Goal: Find specific page/section: Find specific page/section

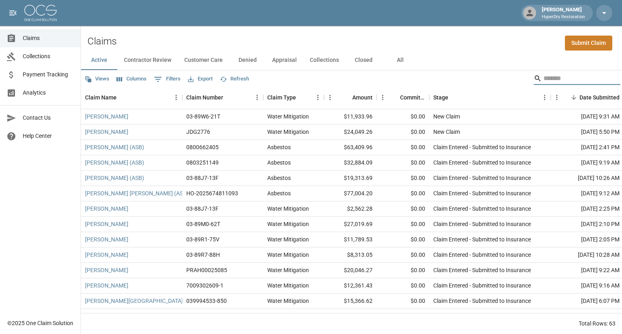
click at [550, 80] on input "Search" at bounding box center [575, 78] width 65 height 13
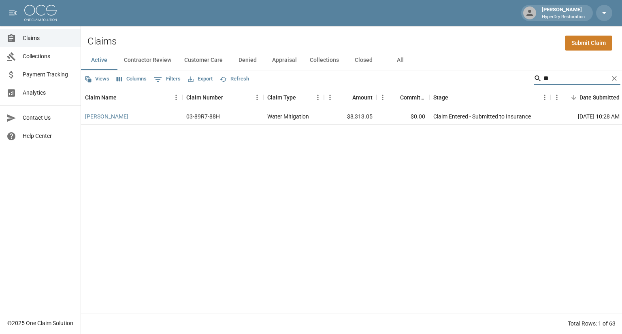
type input "*"
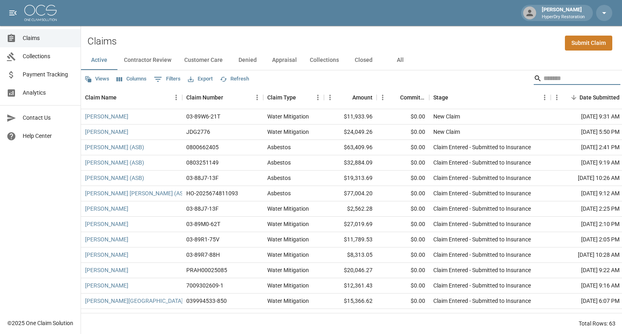
click at [40, 94] on span "Analytics" at bounding box center [48, 93] width 51 height 9
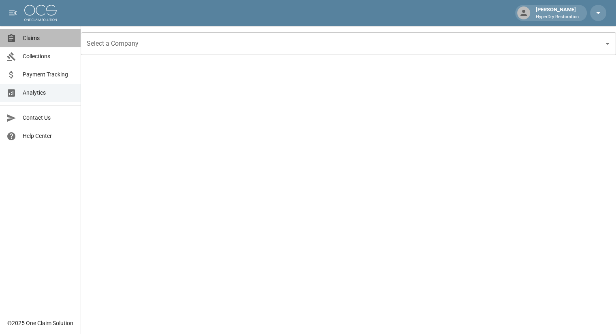
click at [31, 35] on span "Claims" at bounding box center [48, 38] width 51 height 9
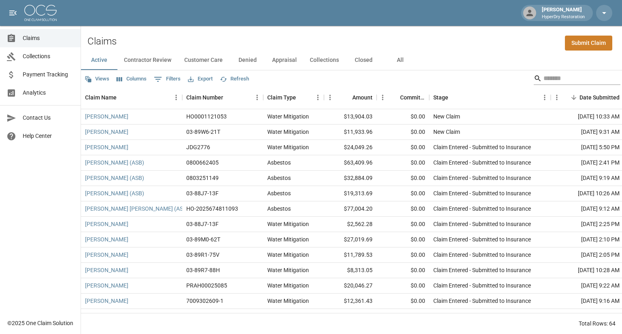
click at [548, 76] on input "Search" at bounding box center [575, 78] width 65 height 13
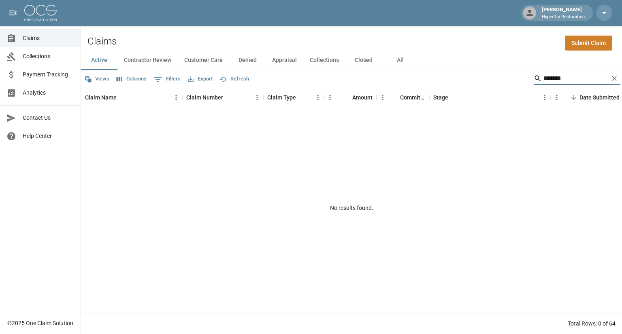
type input "*******"
click at [397, 61] on button "All" at bounding box center [400, 60] width 36 height 19
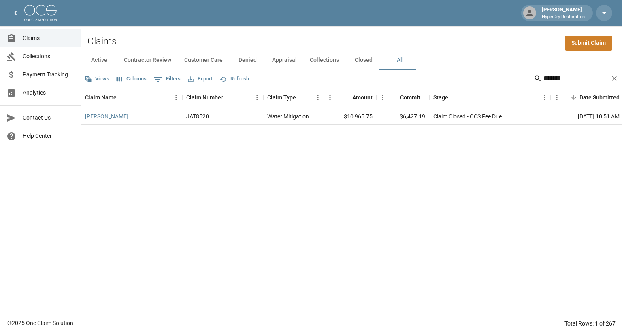
drag, startPoint x: 562, startPoint y: 79, endPoint x: 467, endPoint y: 77, distance: 94.8
click at [467, 77] on div "Views Columns 0 Filters Export Refresh *******" at bounding box center [351, 78] width 541 height 16
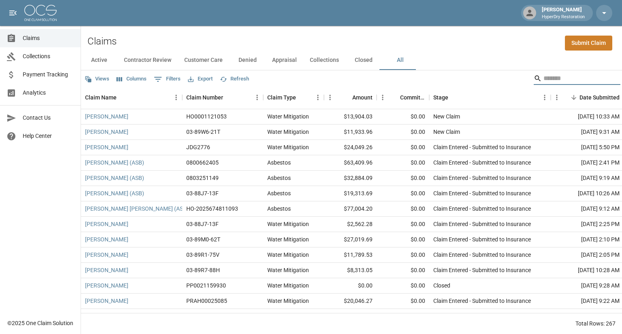
click at [40, 93] on span "Analytics" at bounding box center [48, 93] width 51 height 9
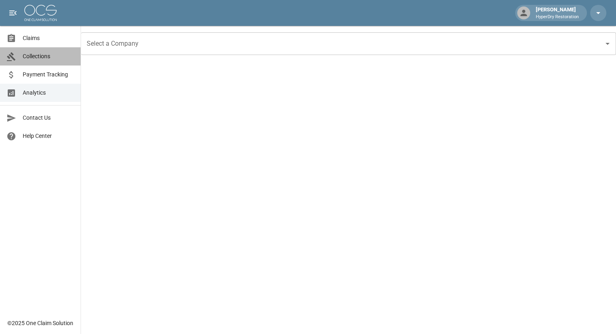
click at [40, 55] on span "Collections" at bounding box center [48, 56] width 51 height 9
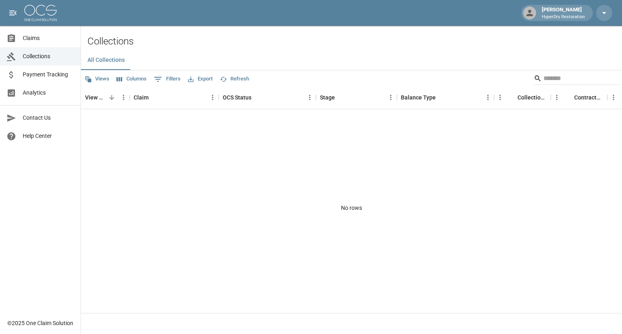
click at [44, 93] on span "Analytics" at bounding box center [48, 93] width 51 height 9
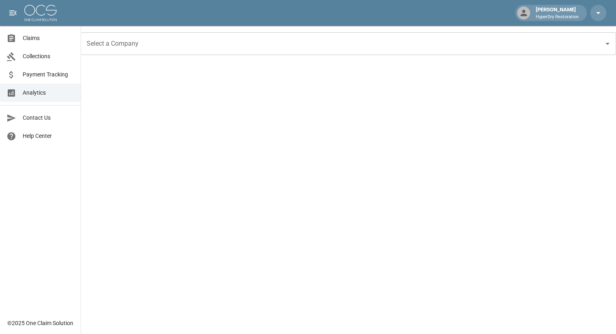
click at [23, 39] on span "Claims" at bounding box center [48, 38] width 51 height 9
